Goal: Transaction & Acquisition: Book appointment/travel/reservation

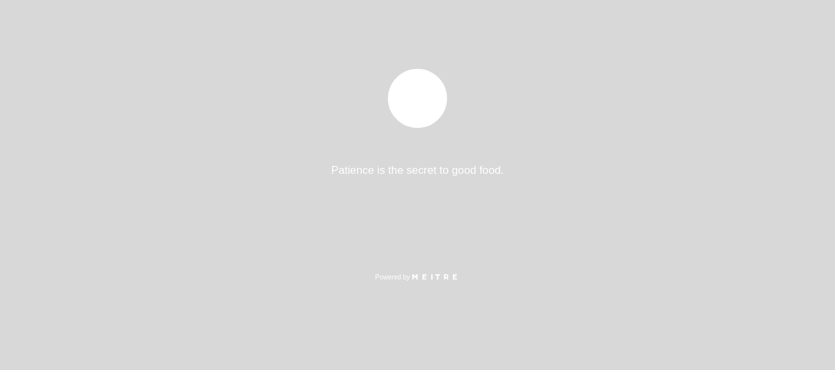
select select "es"
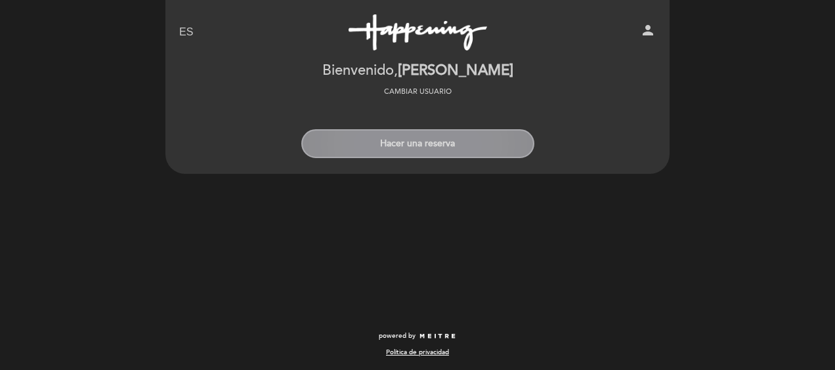
click at [436, 146] on button "Hacer una reserva" at bounding box center [417, 143] width 233 height 29
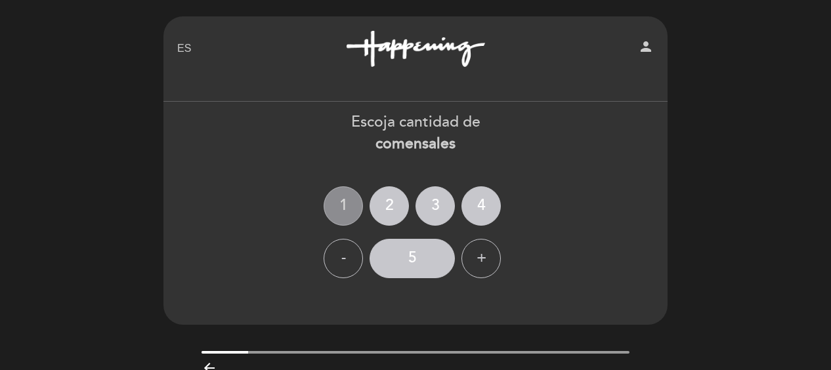
click at [343, 198] on div "1" at bounding box center [343, 205] width 39 height 39
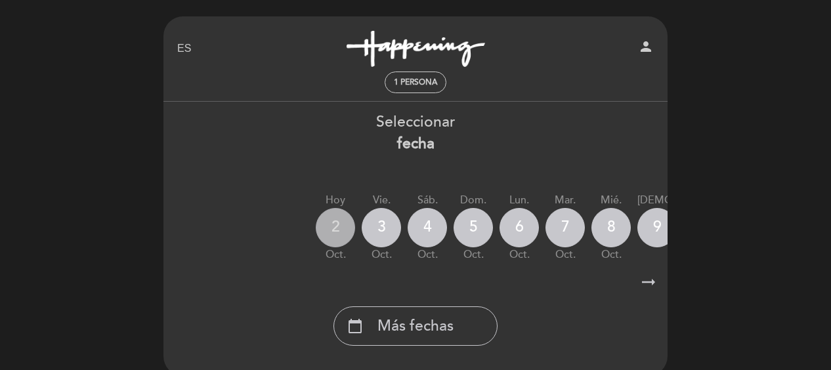
click at [340, 230] on div "2" at bounding box center [335, 227] width 39 height 39
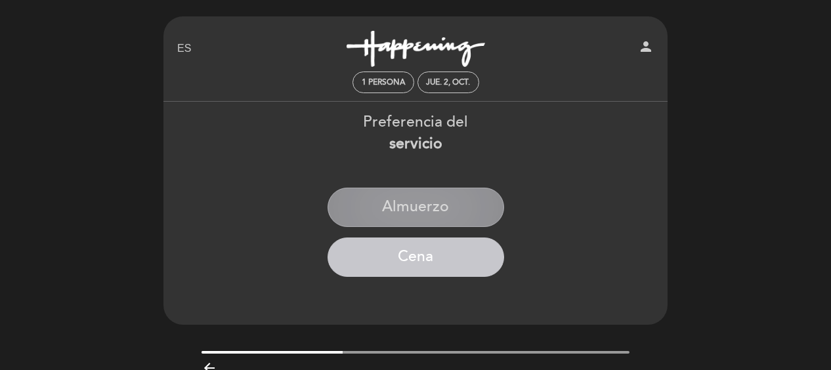
click at [423, 193] on button "Almuerzo" at bounding box center [416, 207] width 177 height 39
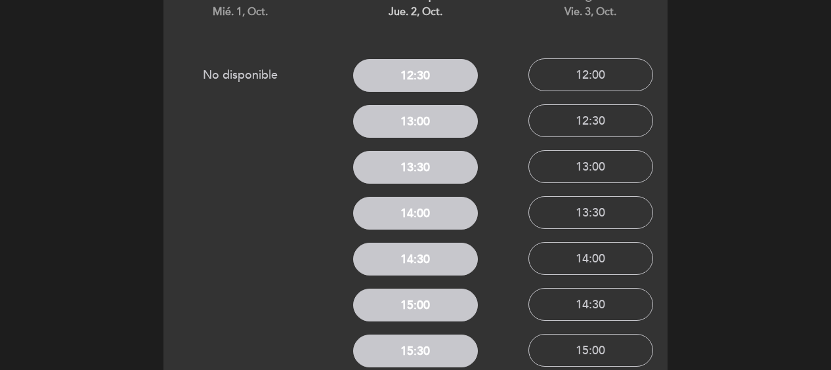
scroll to position [158, 0]
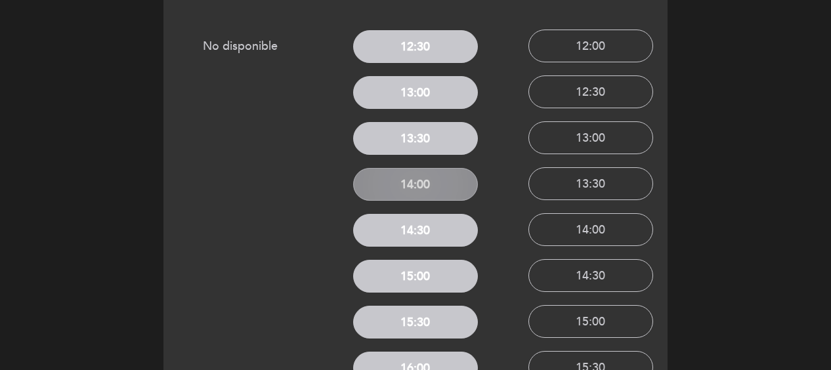
click at [423, 184] on button "14:00" at bounding box center [415, 184] width 125 height 33
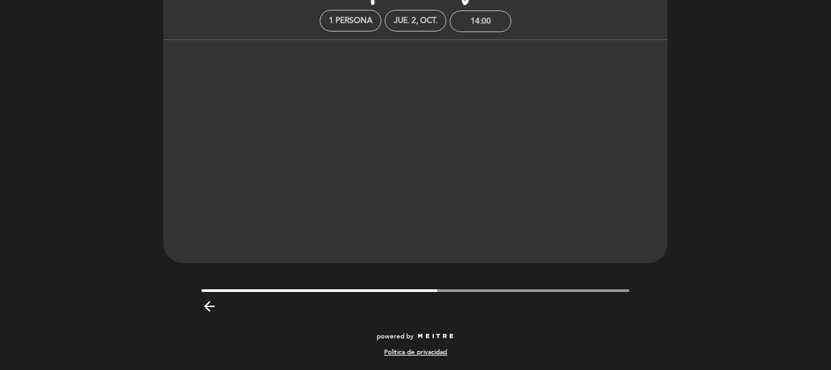
scroll to position [0, 0]
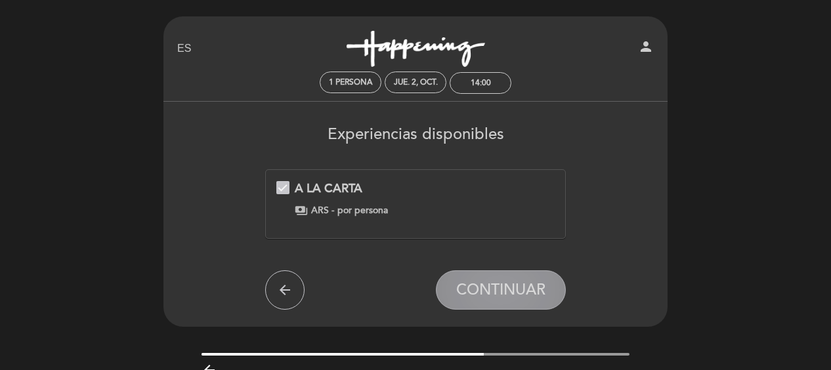
click at [507, 289] on span "CONTINUAR" at bounding box center [500, 290] width 89 height 18
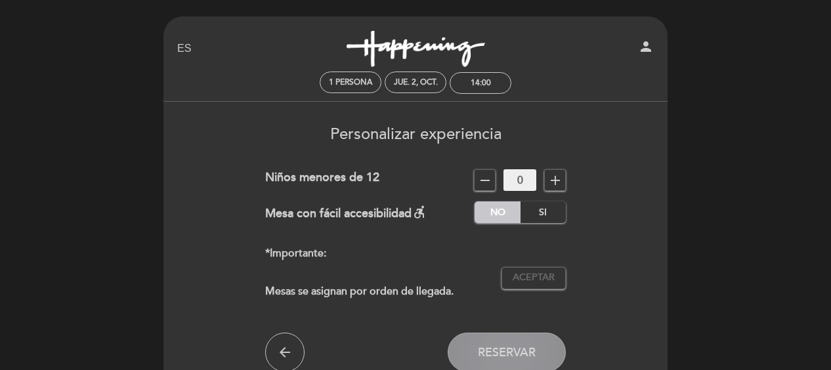
click at [507, 346] on span "Reservar" at bounding box center [507, 352] width 58 height 14
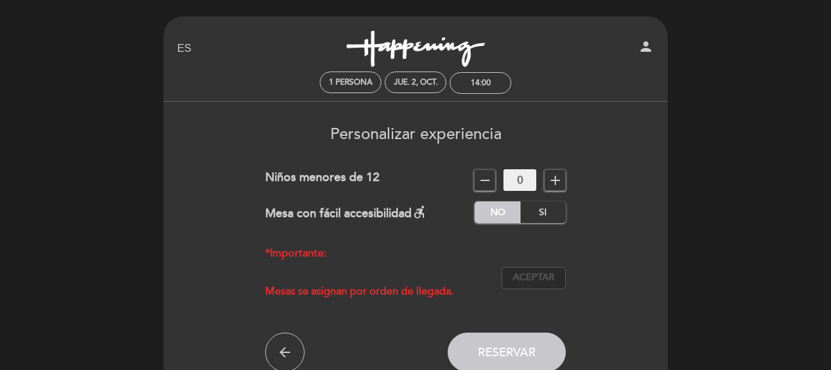
click at [529, 278] on span "Aceptar" at bounding box center [534, 278] width 42 height 14
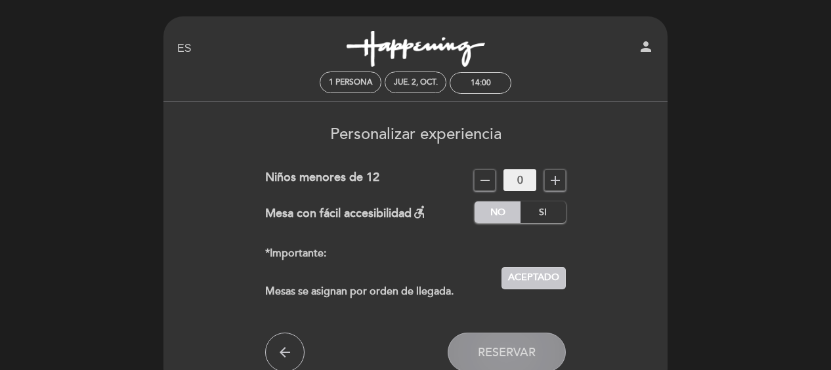
click at [498, 345] on button "Reservar" at bounding box center [507, 352] width 118 height 39
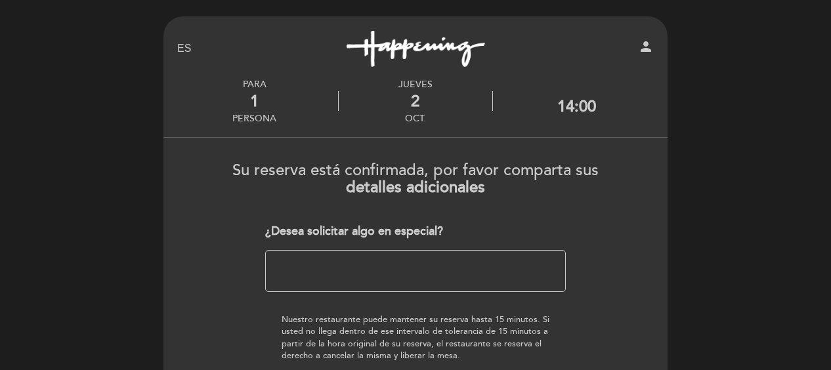
click at [402, 266] on textarea at bounding box center [415, 271] width 301 height 42
click at [590, 193] on h3 "Su reserva está confirmada, por favor comparta sus detalles adicionales" at bounding box center [416, 174] width 486 height 45
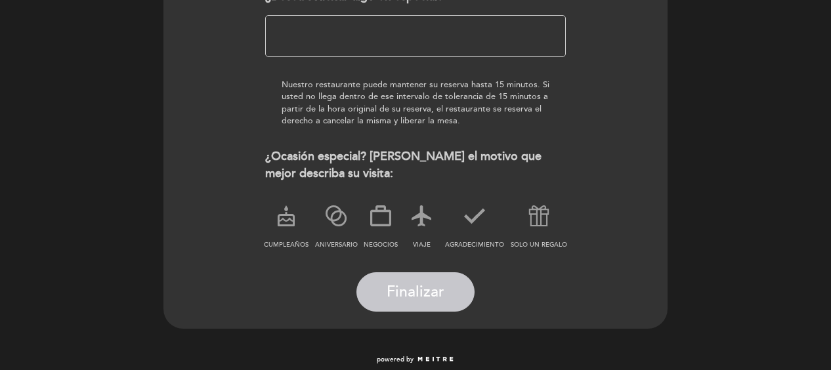
scroll to position [236, 0]
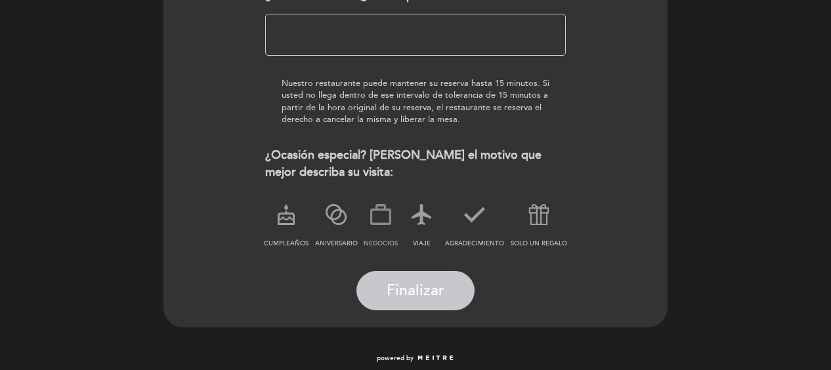
click at [383, 217] on icon at bounding box center [381, 215] width 34 height 34
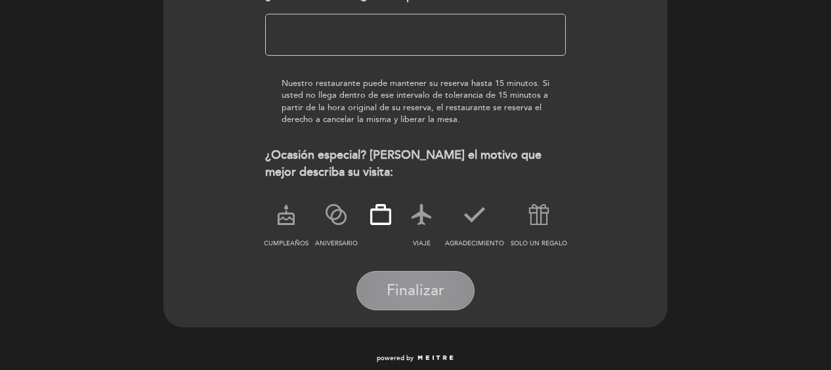
click at [427, 298] on span "Finalizar" at bounding box center [416, 291] width 58 height 18
